Goal: Browse casually

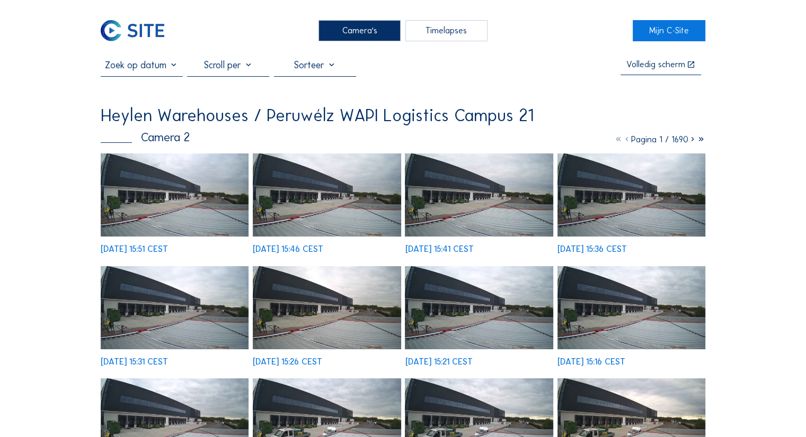
click at [180, 181] on img at bounding box center [175, 195] width 148 height 83
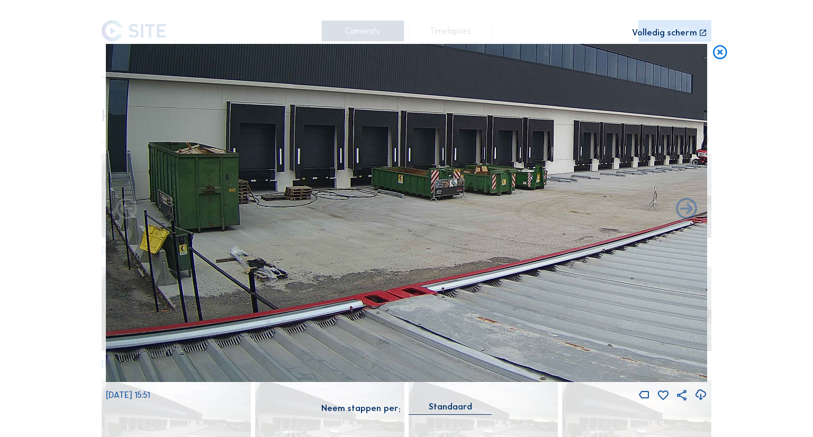
drag, startPoint x: 249, startPoint y: 225, endPoint x: 564, endPoint y: 100, distance: 338.5
click at [564, 100] on img at bounding box center [407, 213] width 602 height 338
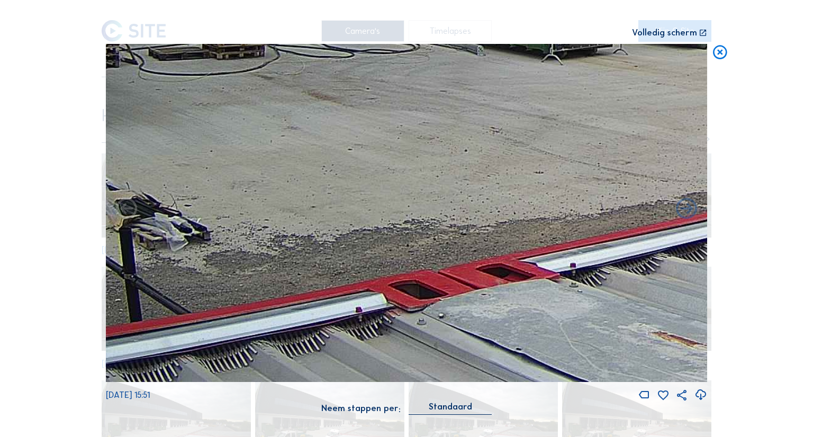
drag, startPoint x: 245, startPoint y: 210, endPoint x: 323, endPoint y: 65, distance: 164.7
click at [323, 65] on img at bounding box center [407, 213] width 602 height 338
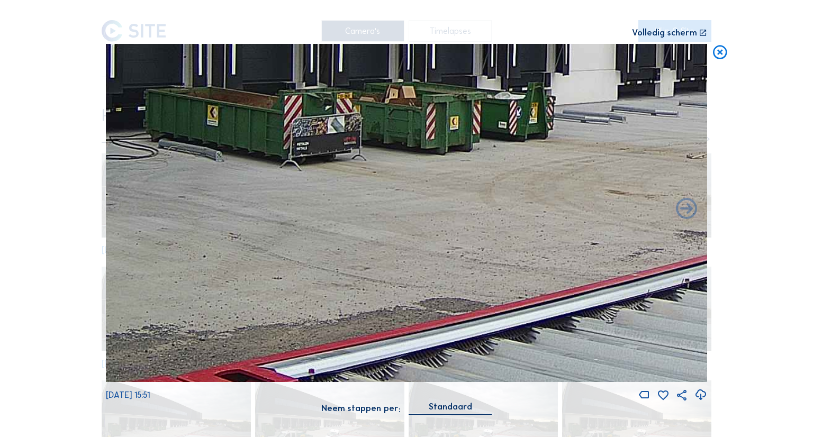
drag, startPoint x: 552, startPoint y: 165, endPoint x: 230, endPoint y: 295, distance: 346.9
click at [230, 295] on img at bounding box center [407, 213] width 602 height 338
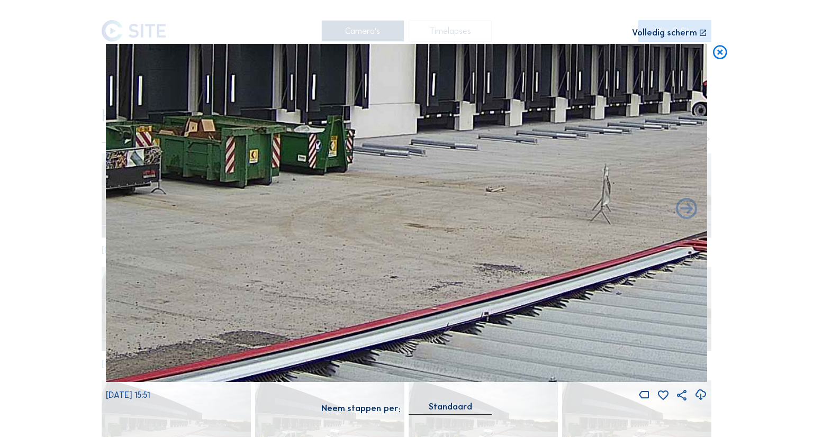
drag, startPoint x: 368, startPoint y: 230, endPoint x: 130, endPoint y: 241, distance: 238.6
click at [130, 241] on img at bounding box center [407, 213] width 602 height 338
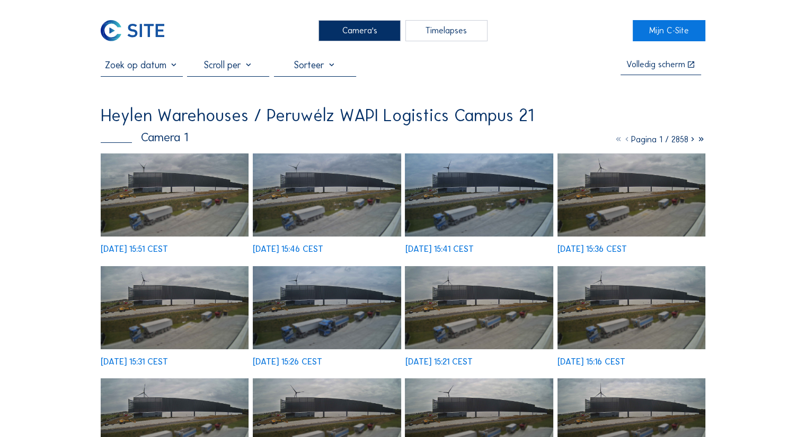
click at [177, 185] on img at bounding box center [175, 195] width 148 height 83
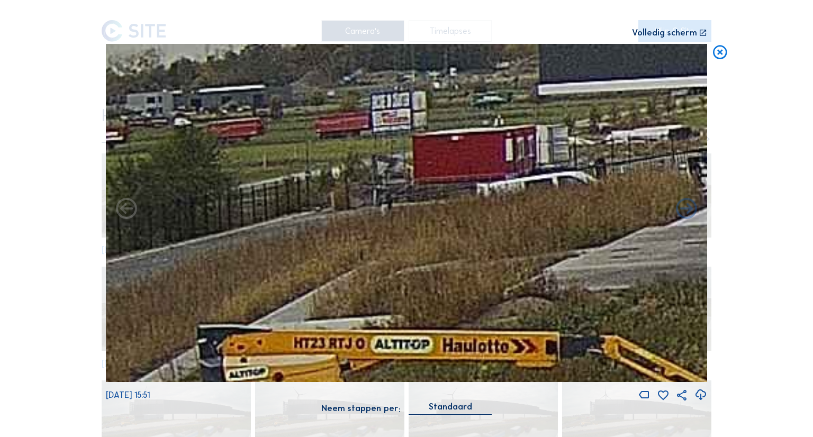
drag, startPoint x: 199, startPoint y: 201, endPoint x: 377, endPoint y: 214, distance: 177.9
click at [377, 214] on img at bounding box center [407, 213] width 602 height 338
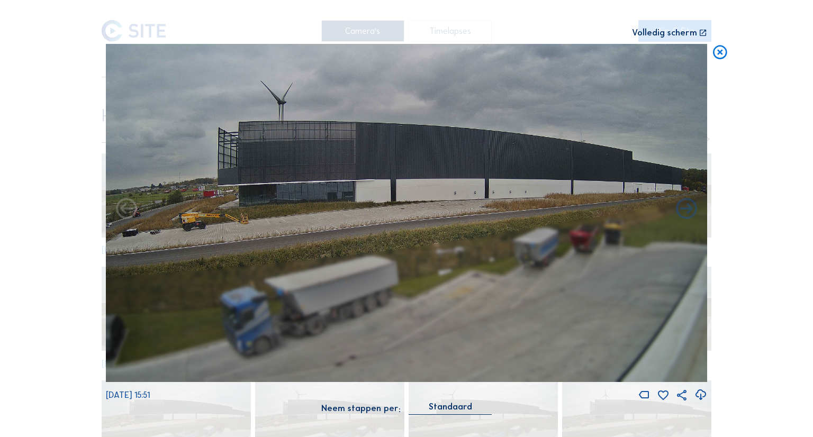
click at [722, 51] on icon at bounding box center [720, 52] width 17 height 17
